Goal: Task Accomplishment & Management: Use online tool/utility

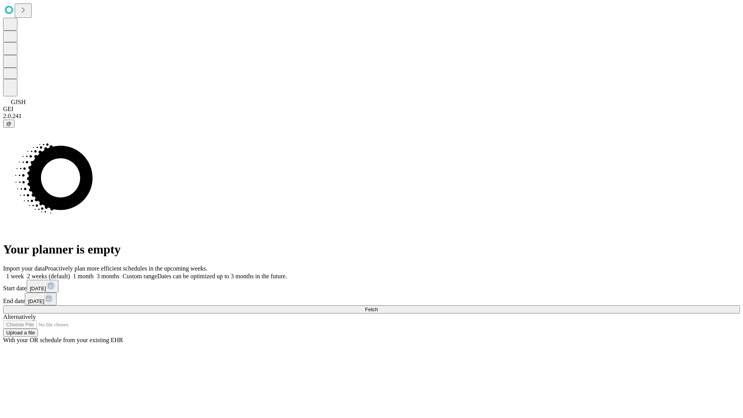
click at [378, 307] on span "Fetch" at bounding box center [371, 310] width 13 height 6
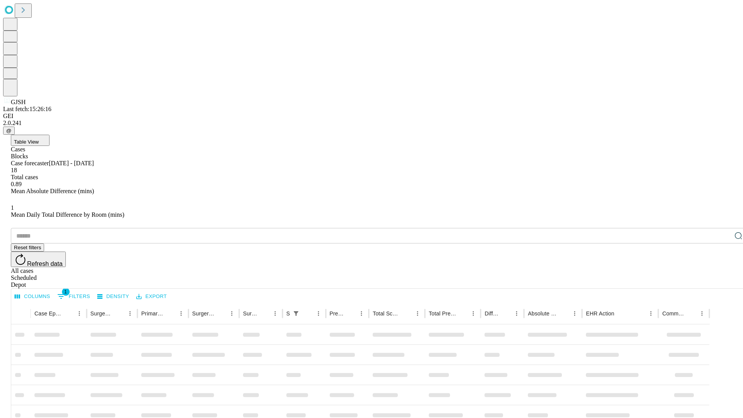
click at [723, 281] on div "Depot" at bounding box center [379, 284] width 737 height 7
